Goal: Information Seeking & Learning: Find specific fact

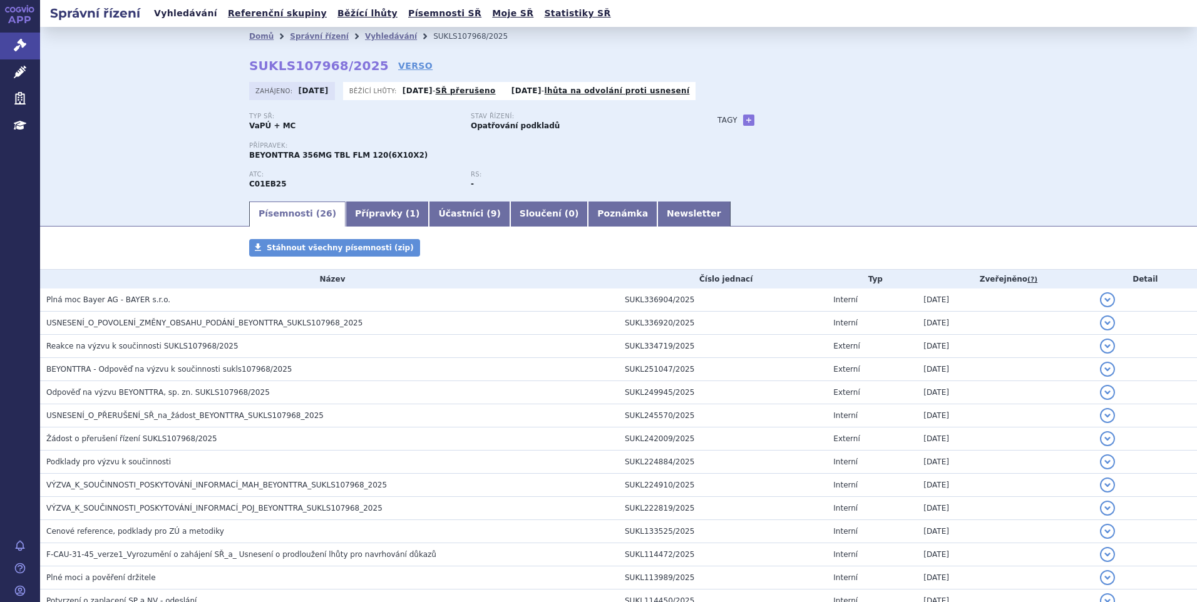
click at [192, 13] on link "Vyhledávání" at bounding box center [185, 13] width 71 height 17
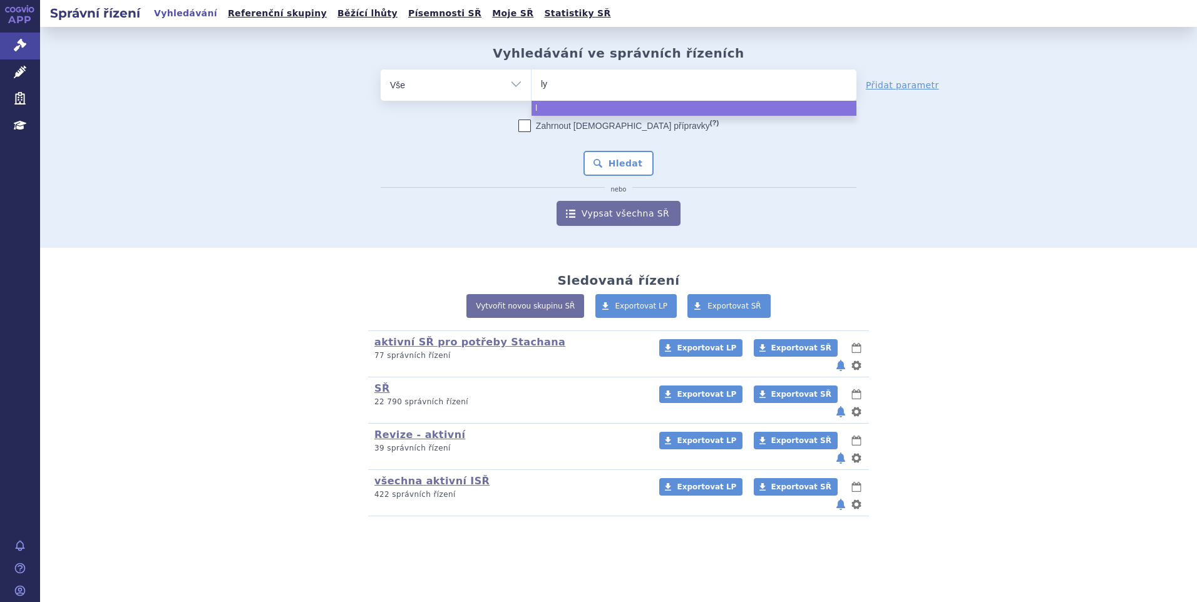
type input "lyn"
type input "lynpa"
type input "lynparz"
type input "[MEDICAL_DATA]"
select select "[MEDICAL_DATA]"
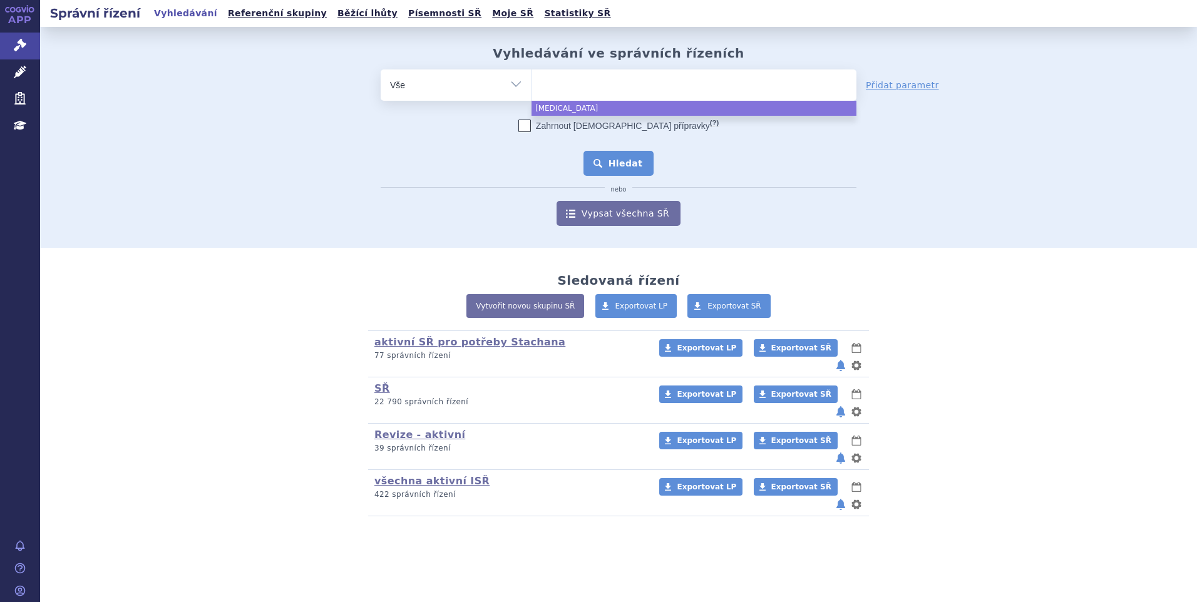
click at [593, 170] on button "Hledat" at bounding box center [618, 163] width 71 height 25
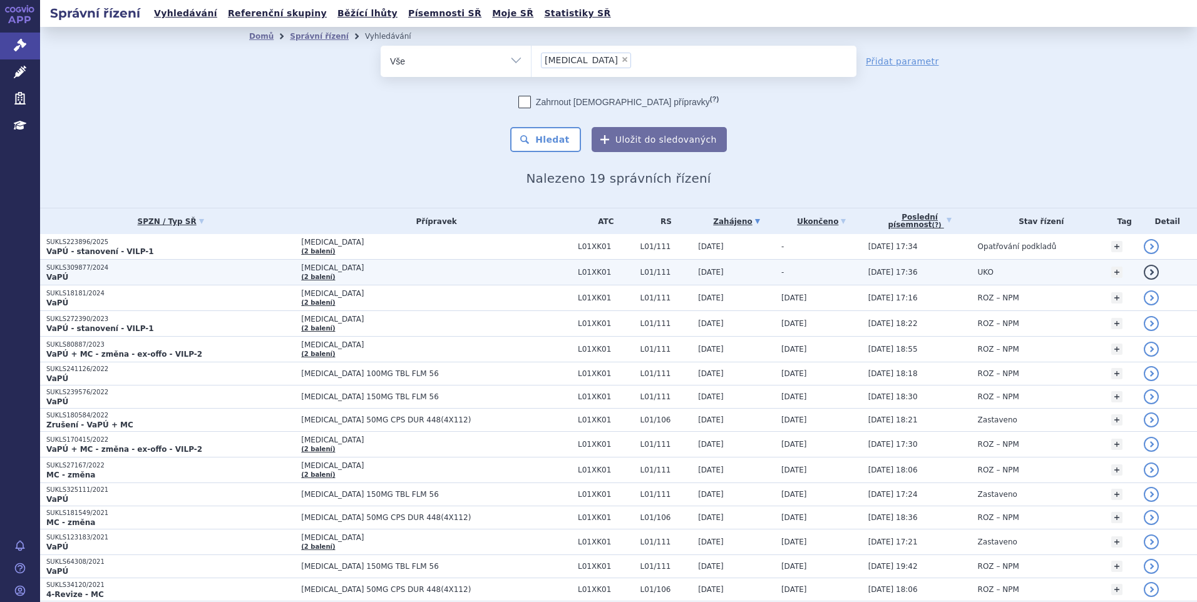
click at [79, 270] on p "SUKLS309877/2024" at bounding box center [170, 267] width 248 height 9
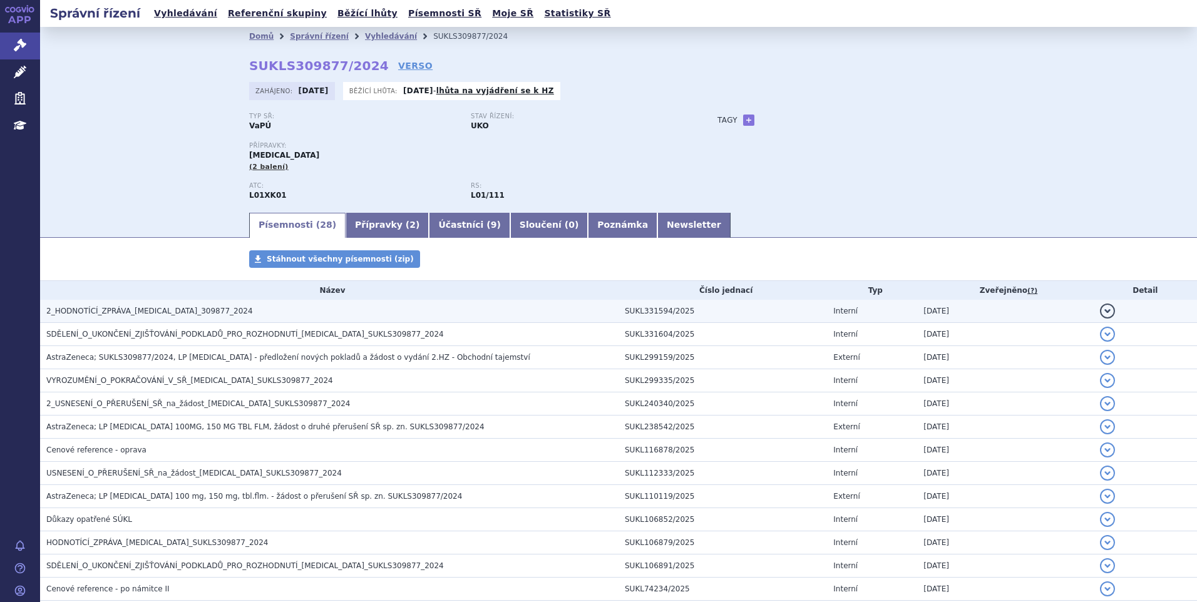
click at [89, 309] on span "2_HODNOTÍCÍ_ZPRÁVA_LYNPARZA_309877_2024" at bounding box center [149, 311] width 207 height 9
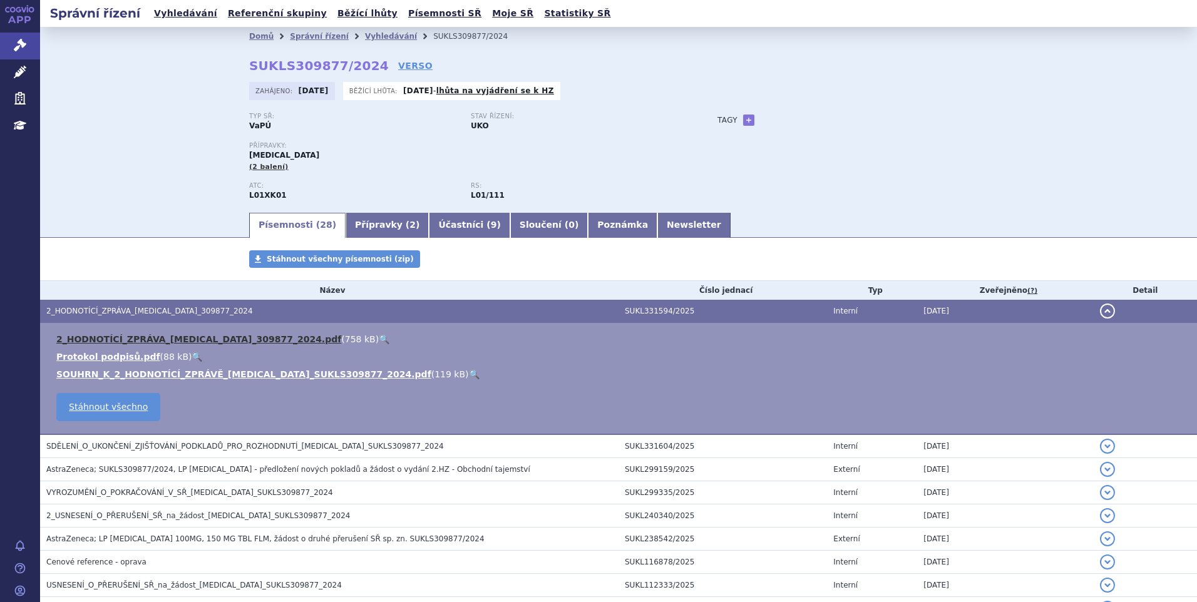
click at [94, 337] on link "2_HODNOTÍCÍ_ZPRÁVA_LYNPARZA_309877_2024.pdf" at bounding box center [198, 339] width 285 height 10
